Goal: Information Seeking & Learning: Learn about a topic

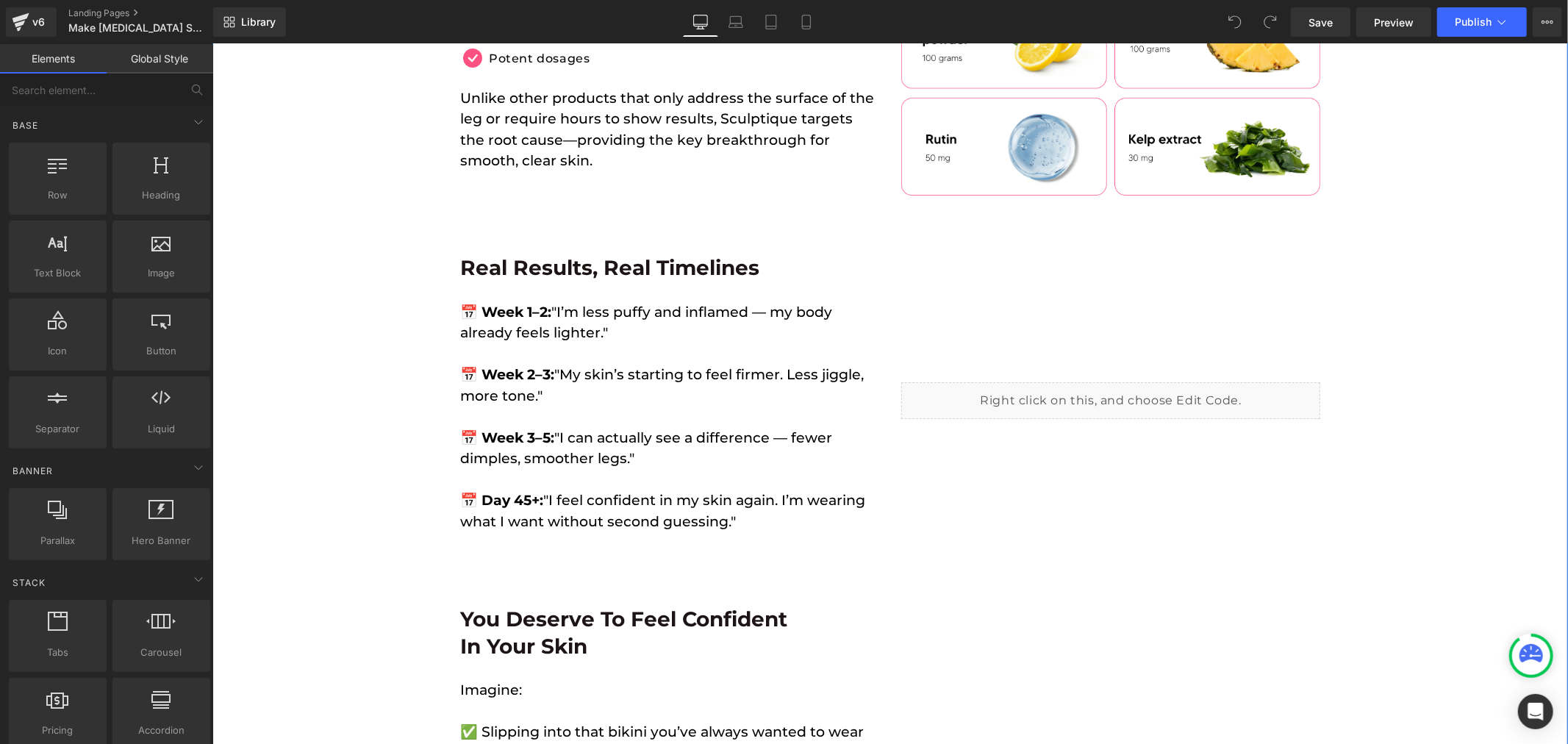
scroll to position [4493, 0]
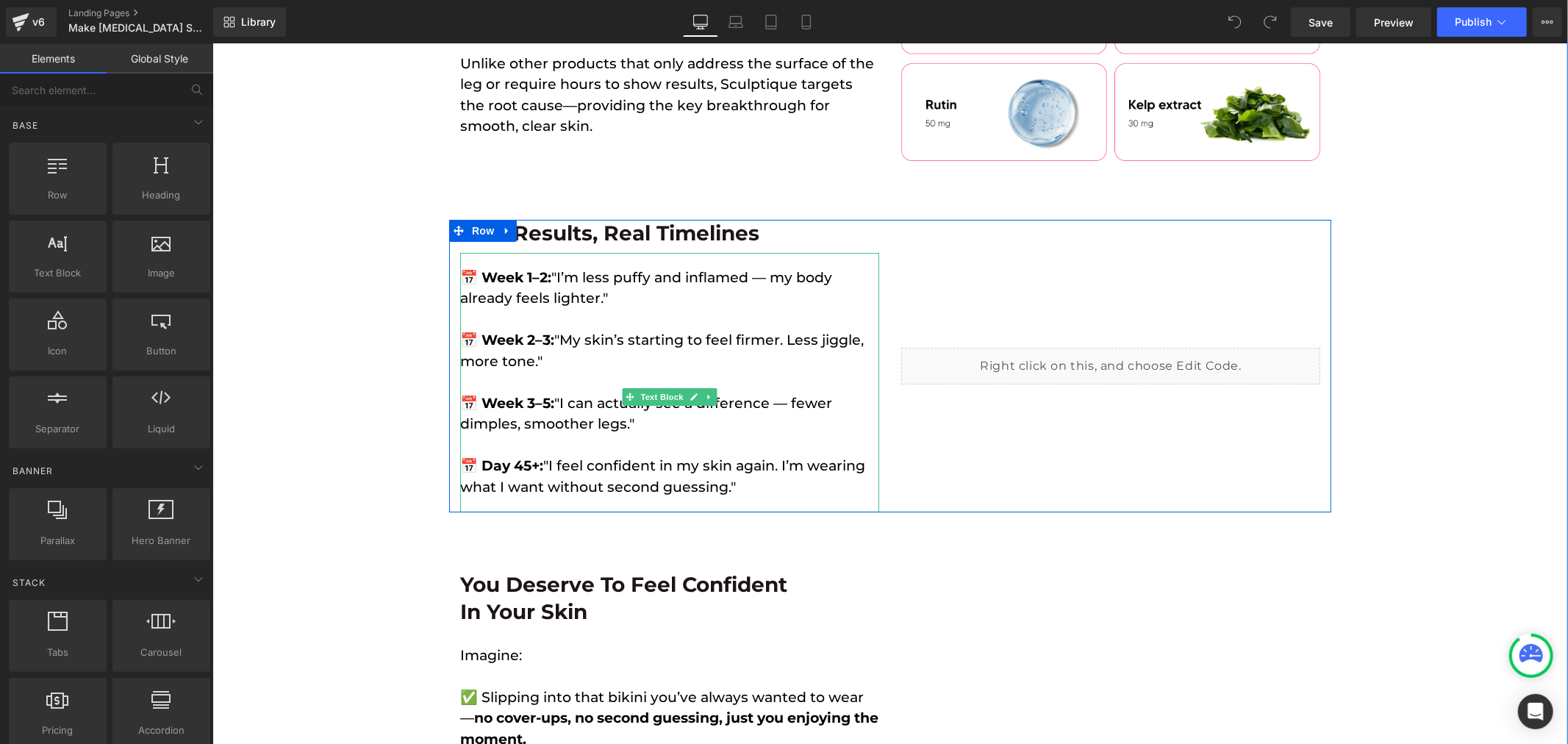
click at [469, 268] on span "📅 Week 1–2:" at bounding box center [504, 277] width 91 height 17
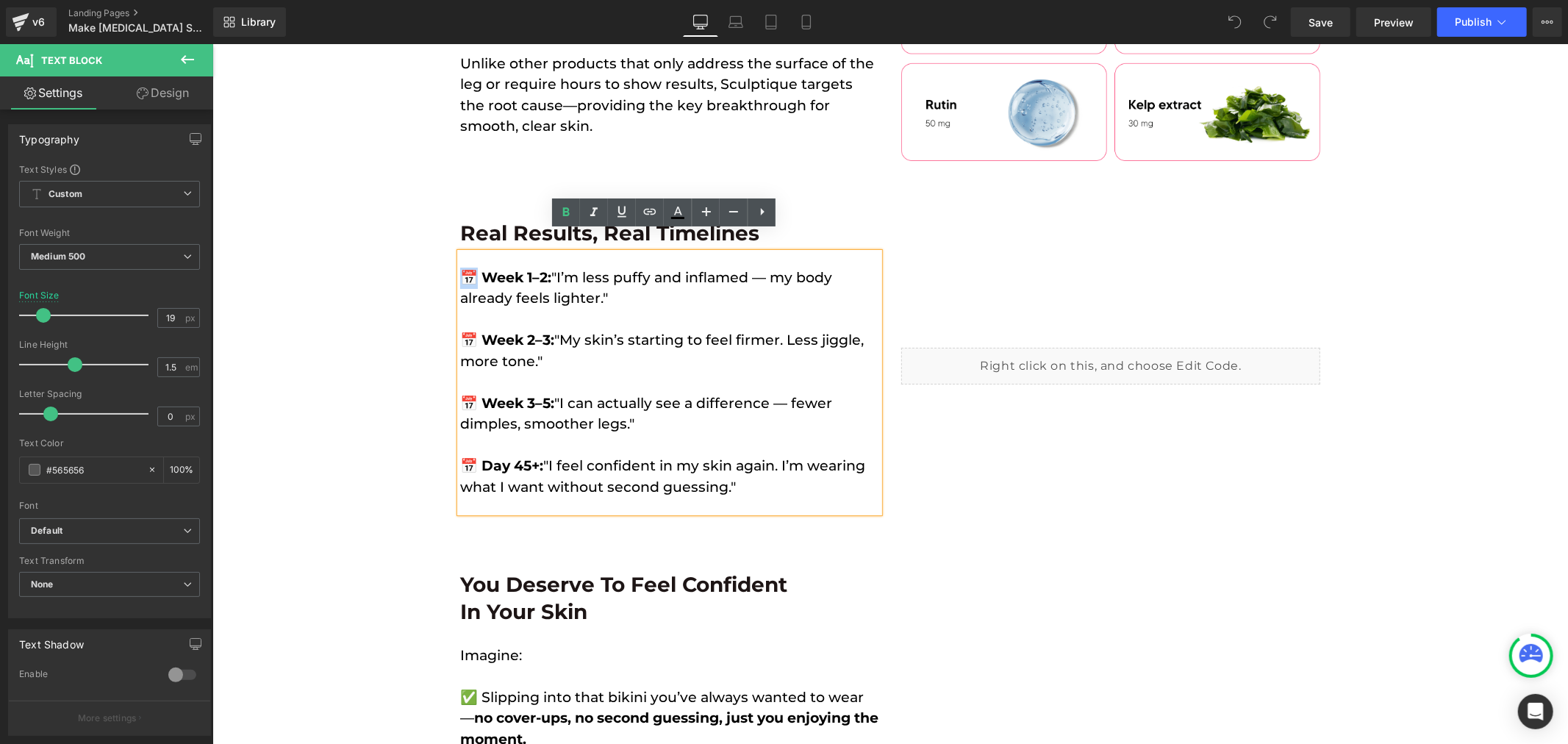
drag, startPoint x: 469, startPoint y: 258, endPoint x: 457, endPoint y: 260, distance: 12.2
click at [459, 268] on span "📅 Week 1–2:" at bounding box center [504, 277] width 91 height 17
copy span "📅"
click at [635, 308] on p at bounding box center [669, 319] width 419 height 22
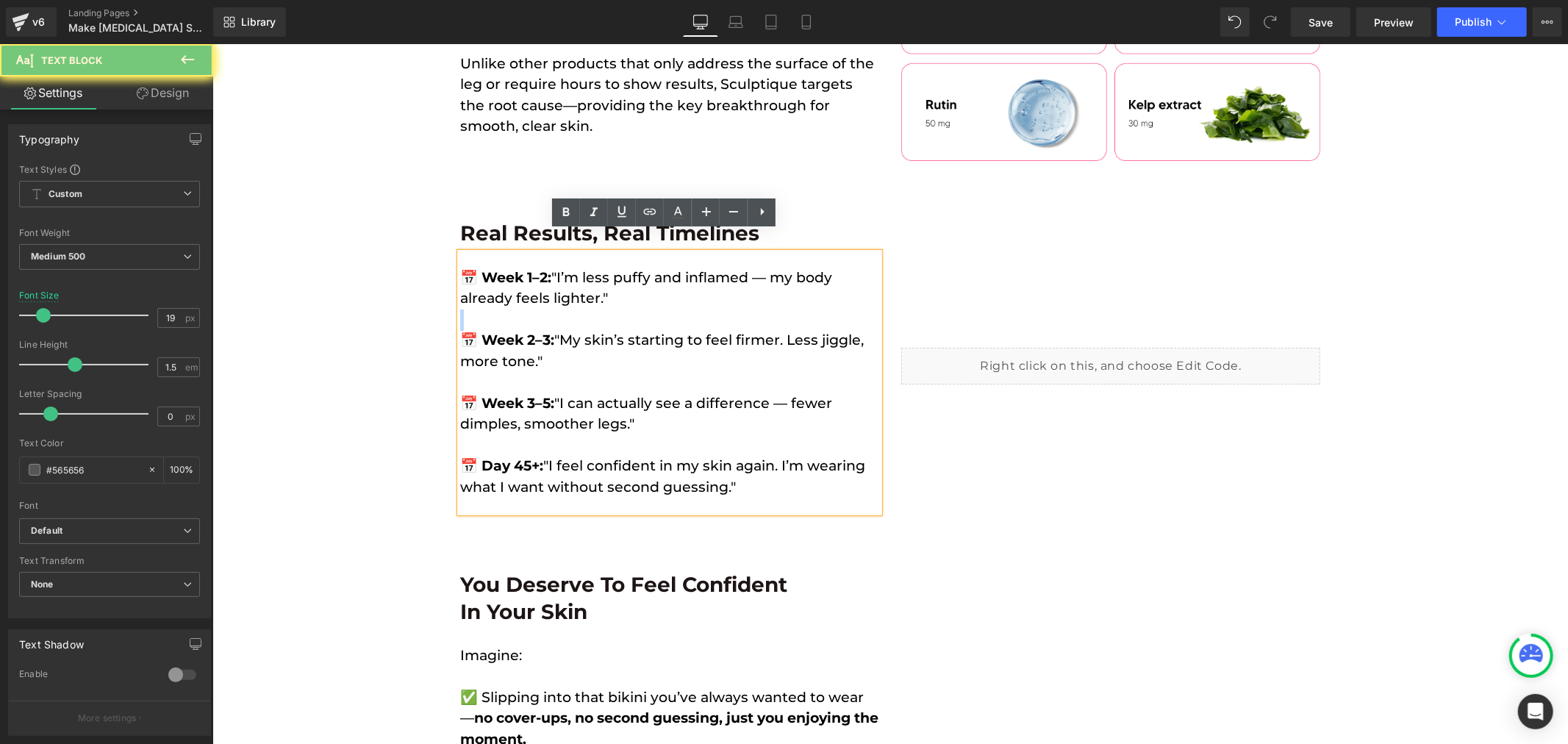
click at [635, 308] on p at bounding box center [669, 319] width 419 height 22
click at [618, 394] on span ""I can actually see a difference — fewer dimples, smoother legs."" at bounding box center [645, 413] width 372 height 38
click at [619, 394] on span ""I can actually see a difference — fewer dimples, smoother legs."" at bounding box center [645, 413] width 372 height 38
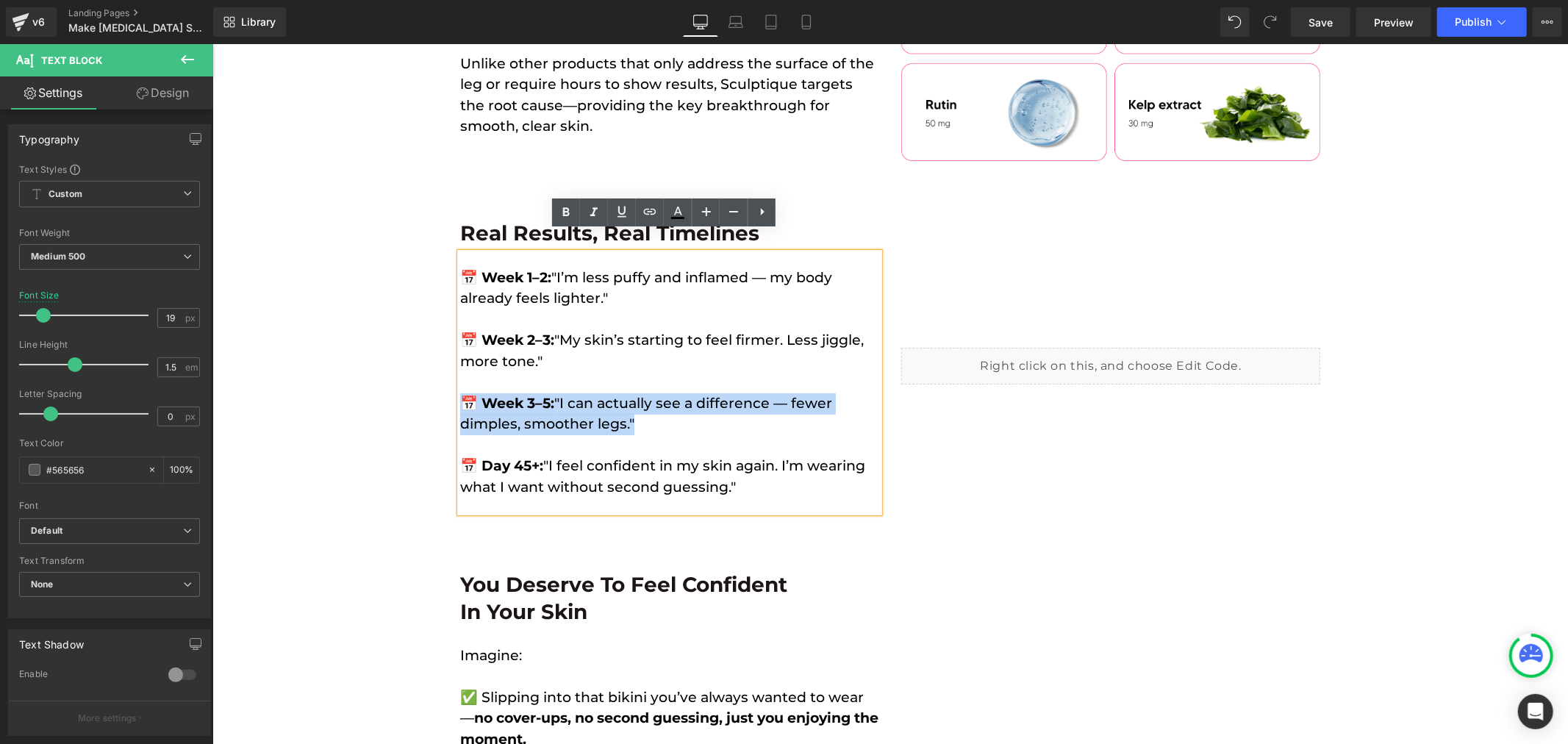
click at [619, 394] on span ""I can actually see a difference — fewer dimples, smoother legs."" at bounding box center [645, 413] width 372 height 38
click at [620, 394] on span ""I can actually see a difference — fewer dimples, smoother legs."" at bounding box center [645, 413] width 372 height 38
click at [593, 435] on p at bounding box center [669, 445] width 419 height 22
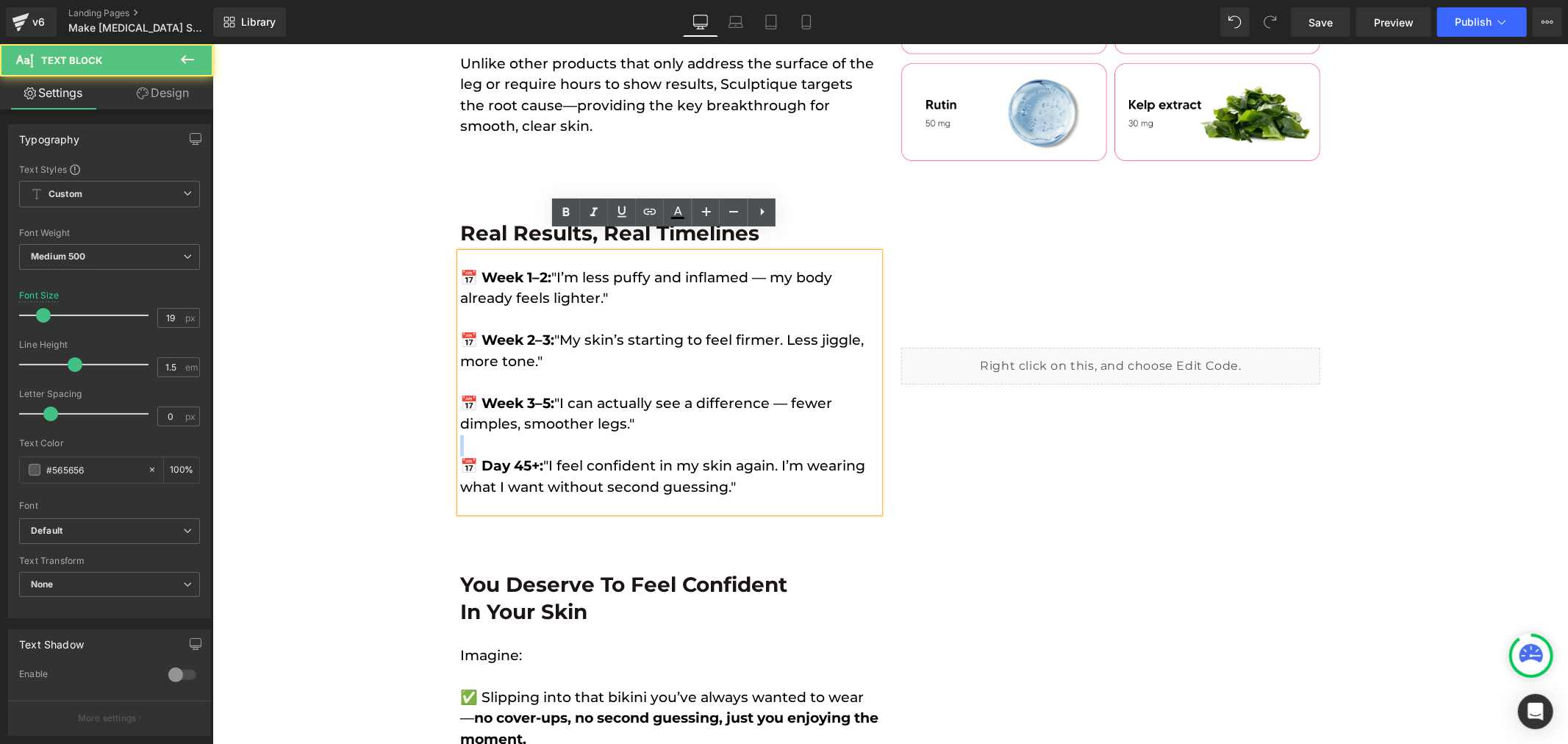
click at [593, 435] on p at bounding box center [669, 445] width 419 height 22
click at [604, 435] on p at bounding box center [669, 445] width 419 height 22
click at [469, 268] on span "📅 Week 1–2:" at bounding box center [504, 277] width 91 height 17
drag, startPoint x: 470, startPoint y: 261, endPoint x: 456, endPoint y: 260, distance: 14.0
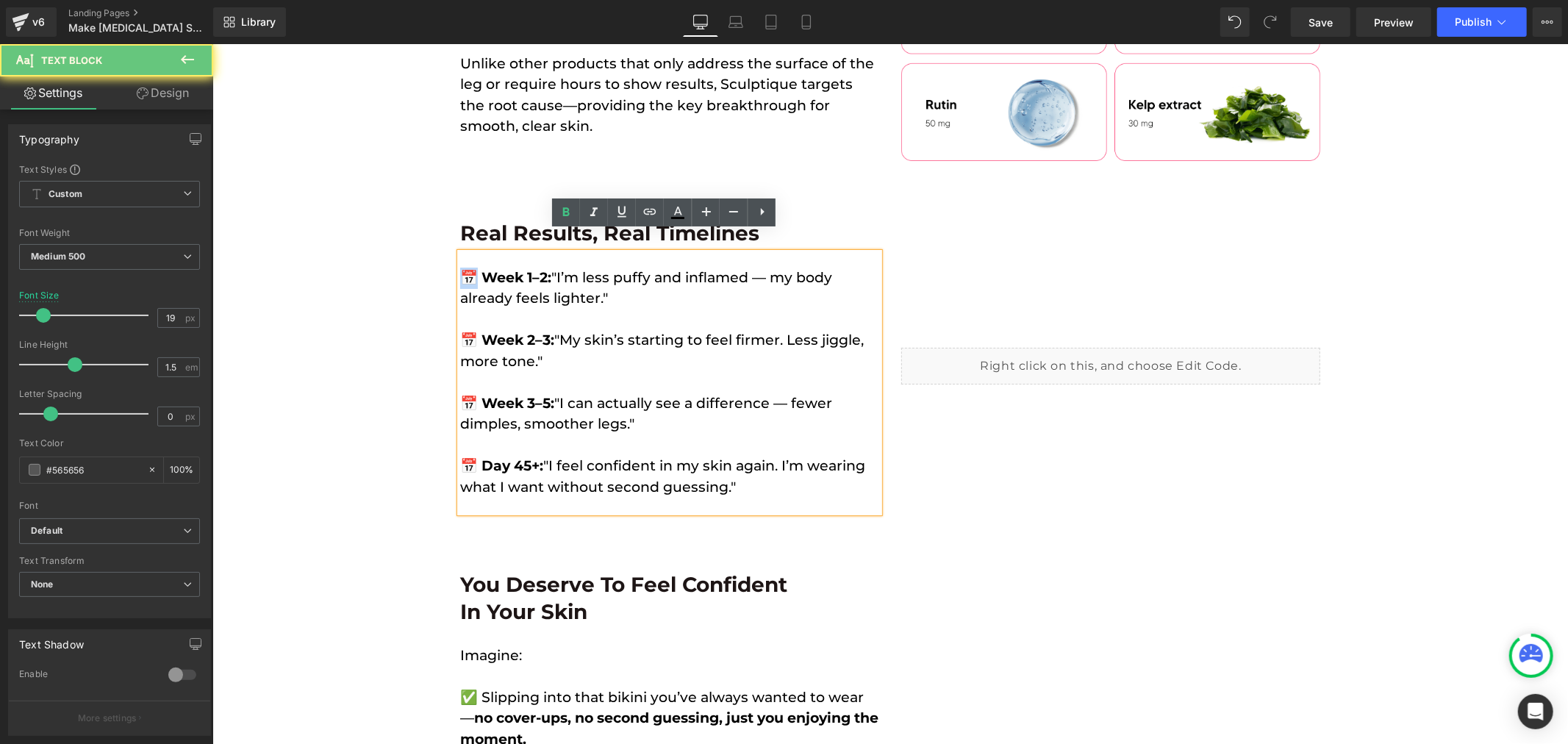
click at [459, 268] on span "📅 Week 1–2:" at bounding box center [504, 277] width 91 height 17
copy span "📅"
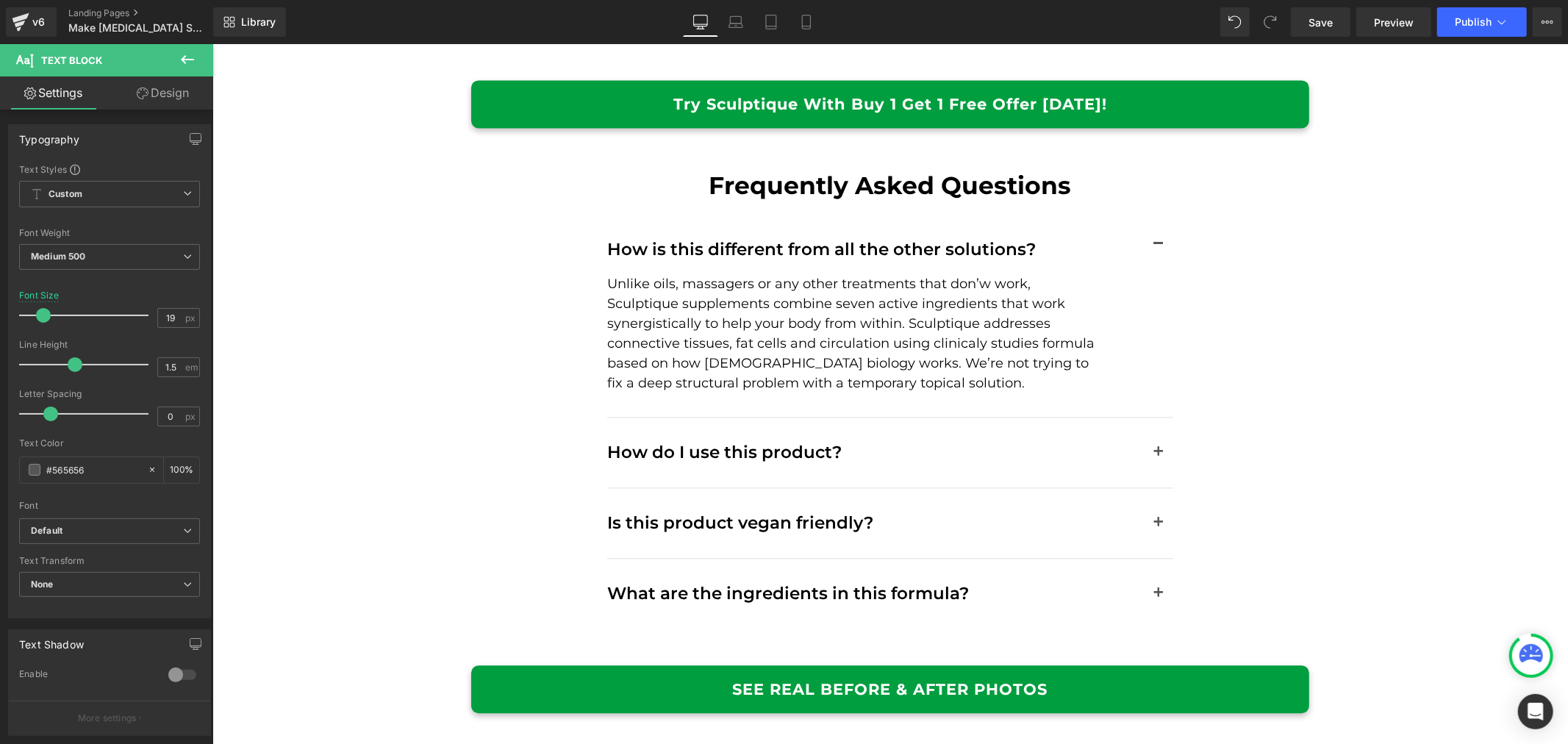
scroll to position [7760, 0]
